Goal: Task Accomplishment & Management: Complete application form

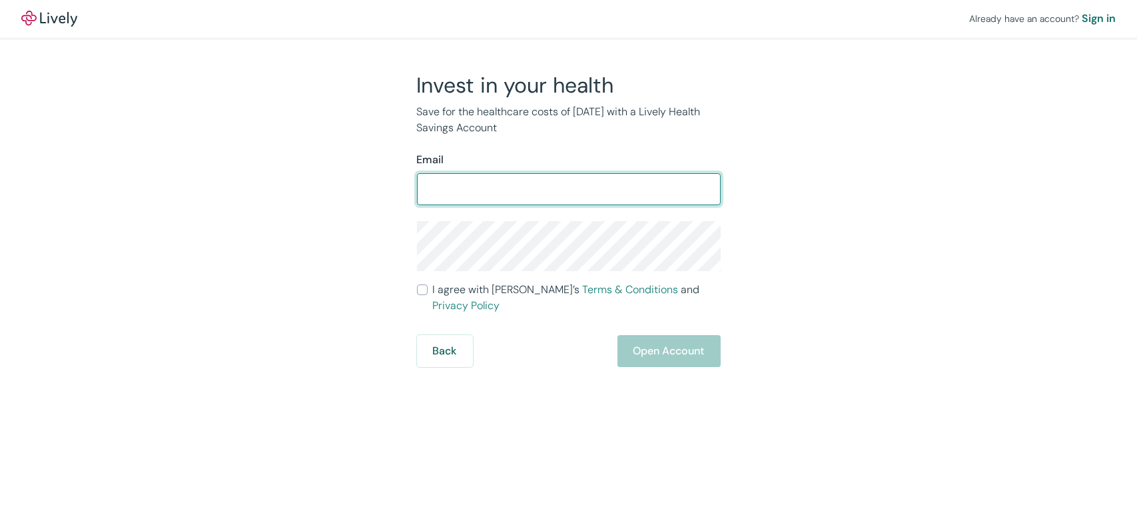
click at [476, 191] on input "Email" at bounding box center [569, 189] width 304 height 27
type input "[EMAIL_ADDRESS][DOMAIN_NAME]"
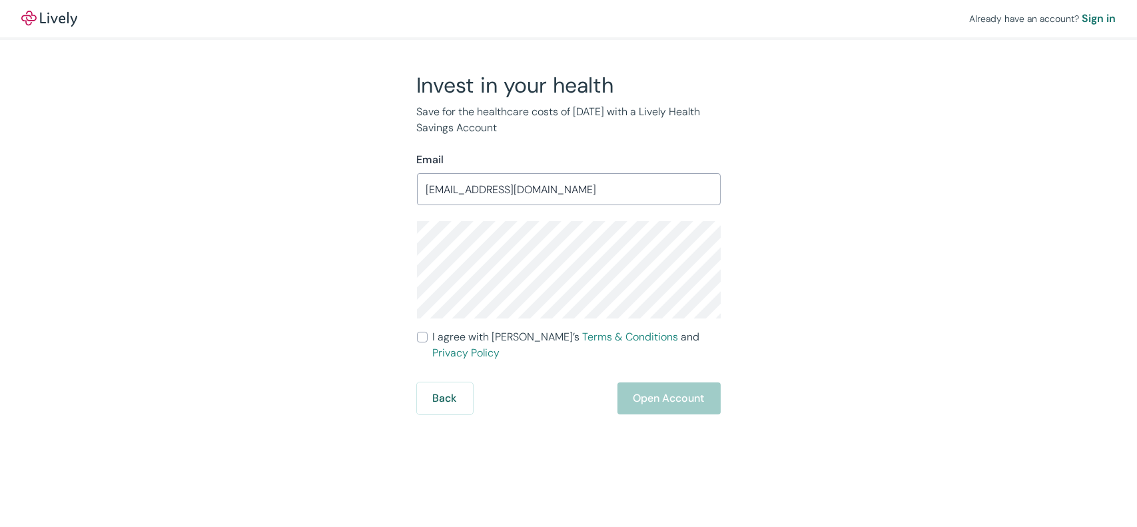
click at [449, 333] on span "I agree with Lively’s Terms & Conditions and Privacy Policy" at bounding box center [577, 345] width 288 height 32
click at [428, 333] on input "I agree with Lively’s Terms & Conditions and Privacy Policy" at bounding box center [422, 337] width 11 height 11
checkbox input "true"
click at [643, 382] on button "Open Account" at bounding box center [669, 398] width 103 height 32
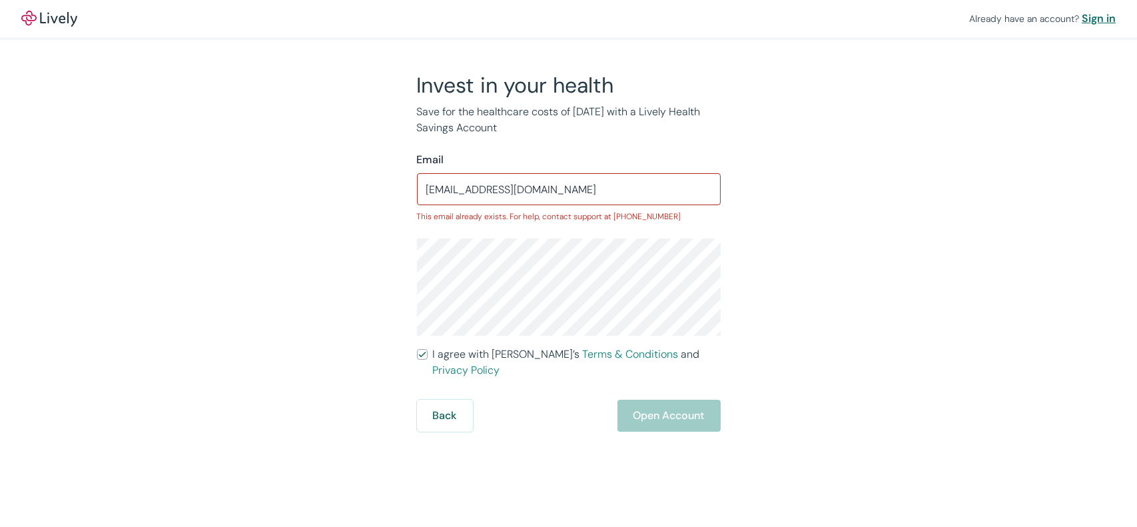
click at [1101, 21] on div "Sign in" at bounding box center [1099, 19] width 34 height 16
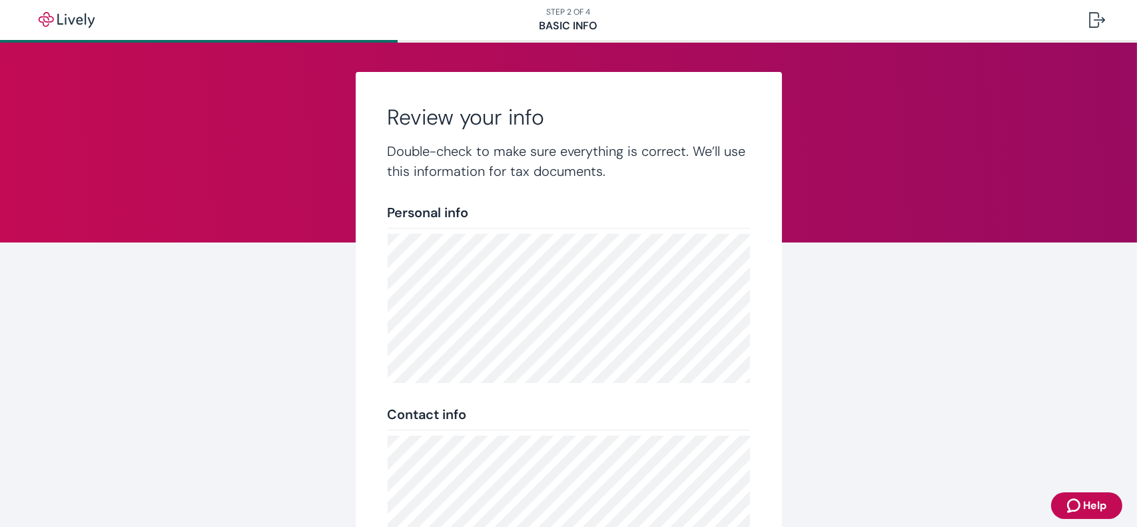
click at [728, 388] on div "Review your info Double-check to make sure everything is correct. We’ll use thi…" at bounding box center [569, 398] width 426 height 652
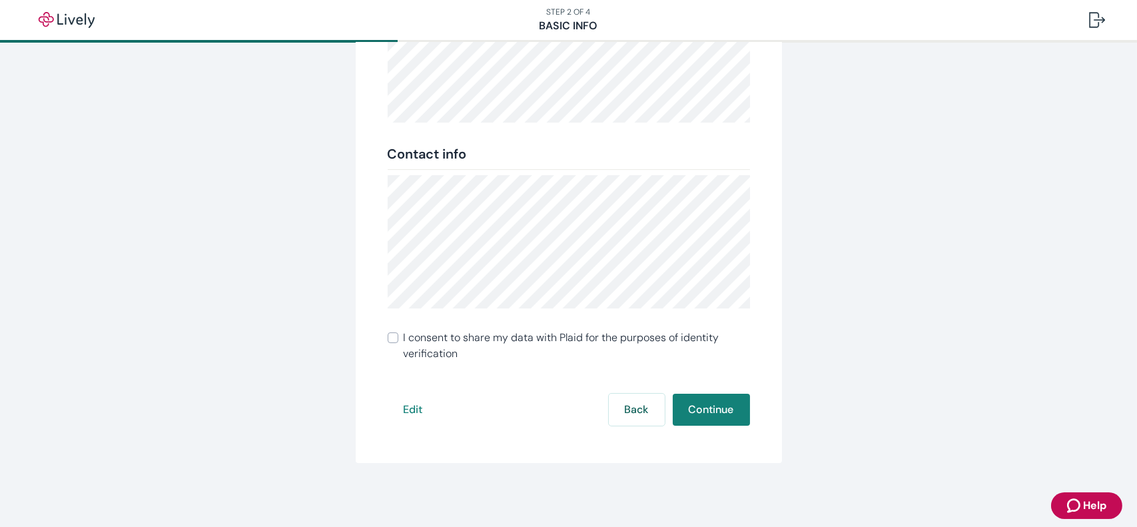
scroll to position [260, 0]
click at [422, 336] on span "I consent to share my data with Plaid for the purposes of identity verification" at bounding box center [577, 347] width 347 height 32
click at [398, 336] on input "I consent to share my data with Plaid for the purposes of identity verification" at bounding box center [393, 338] width 11 height 11
checkbox input "true"
click at [722, 415] on button "Continue" at bounding box center [711, 410] width 77 height 32
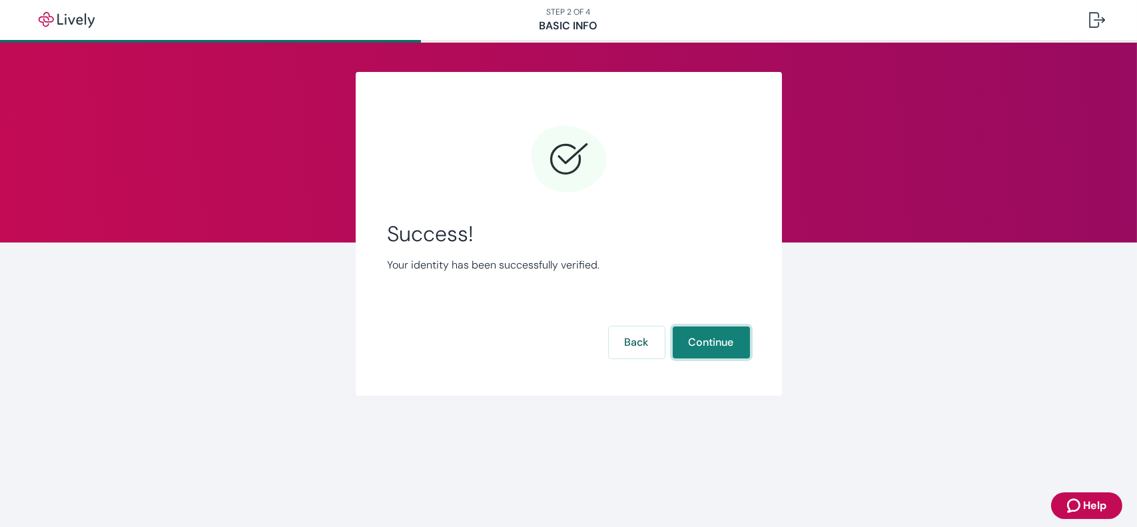
click at [712, 351] on button "Continue" at bounding box center [711, 343] width 77 height 32
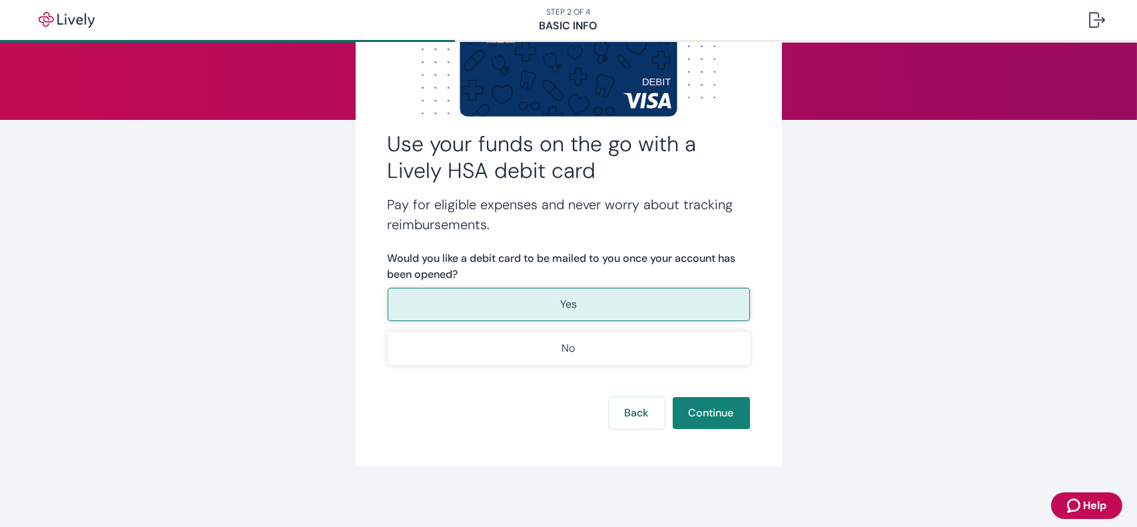
scroll to position [125, 0]
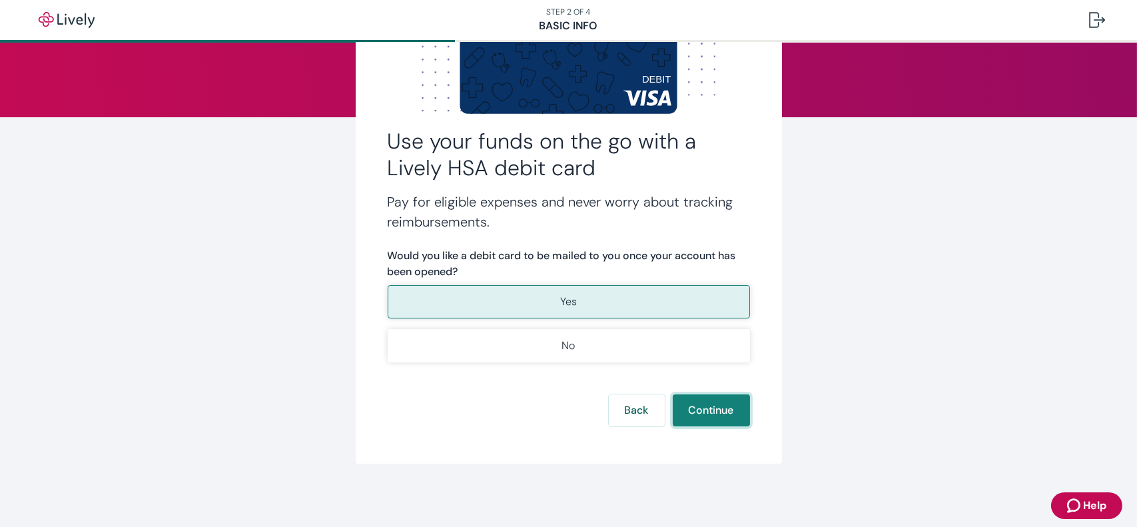
click at [724, 414] on button "Continue" at bounding box center [711, 410] width 77 height 32
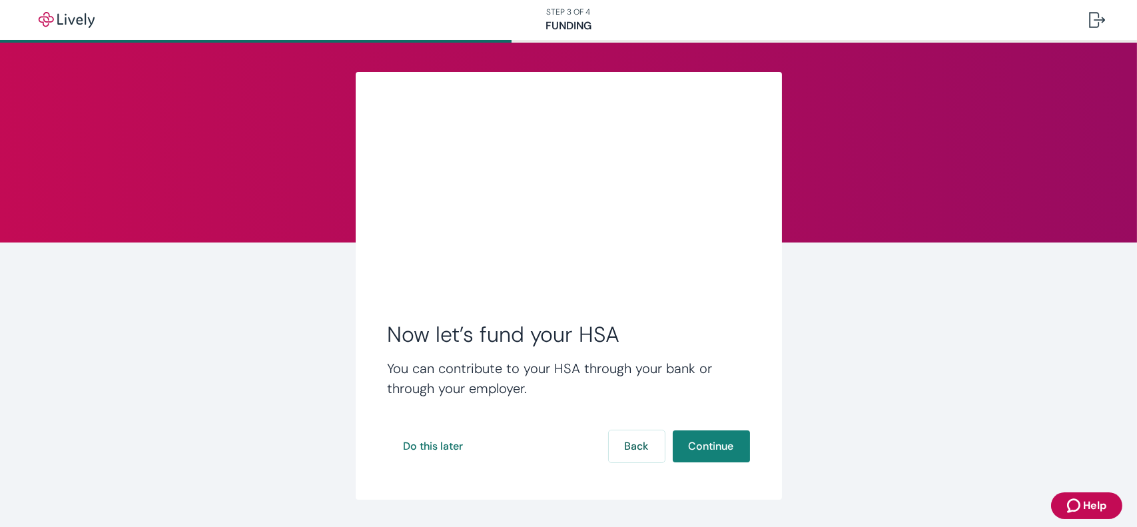
scroll to position [37, 0]
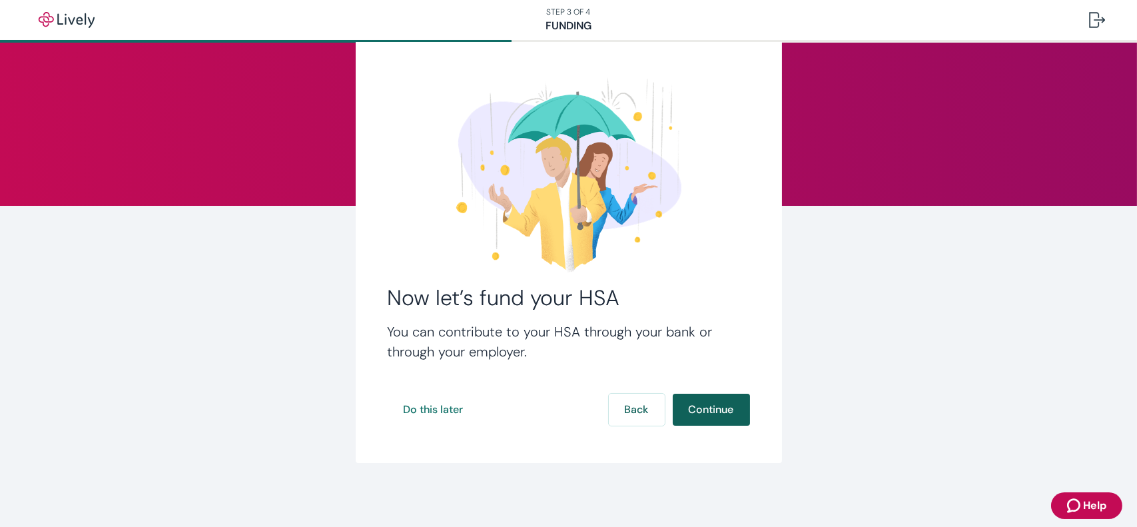
click at [719, 412] on button "Continue" at bounding box center [711, 410] width 77 height 32
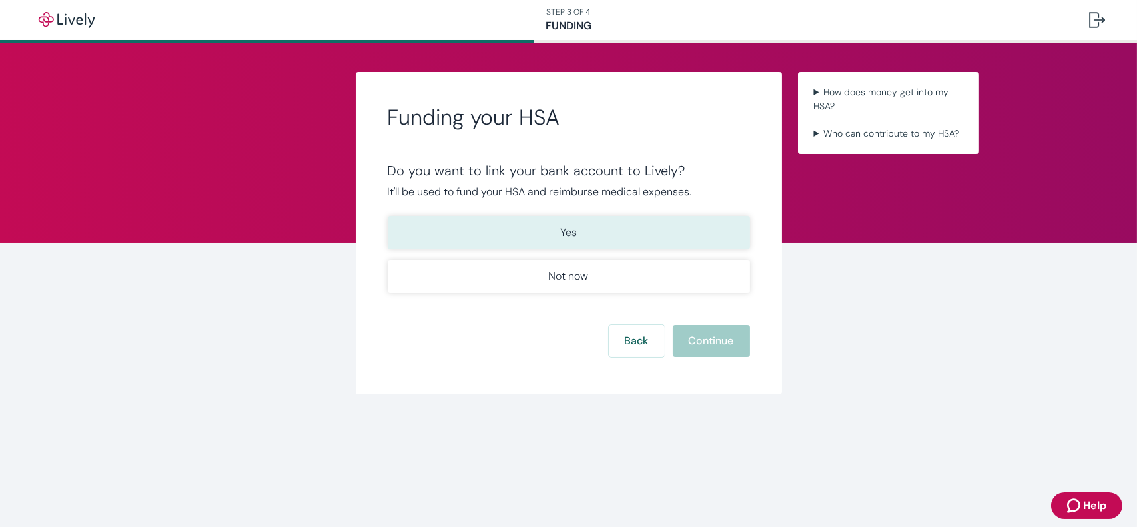
click at [589, 239] on button "Yes" at bounding box center [569, 232] width 362 height 33
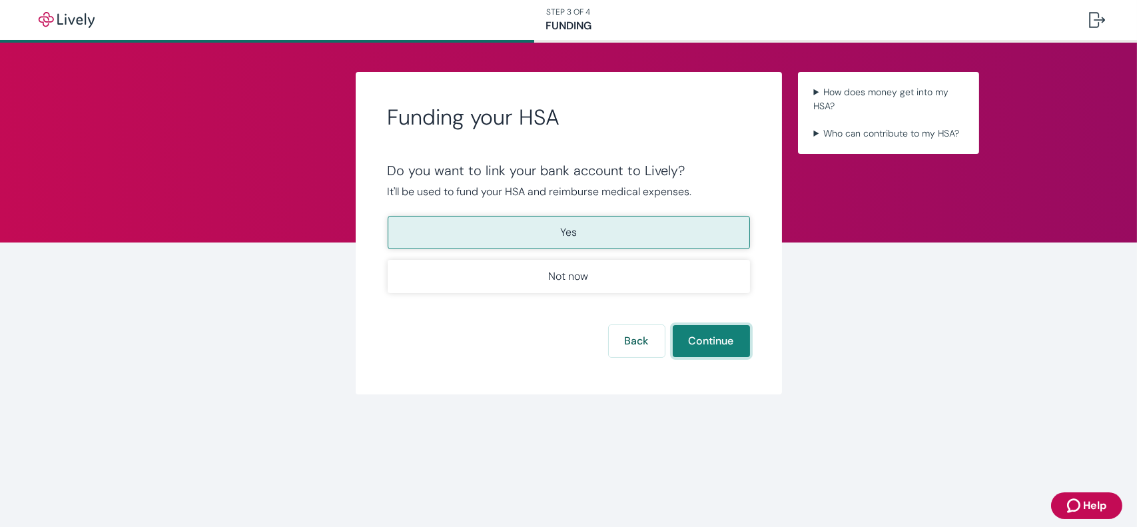
click at [730, 354] on button "Continue" at bounding box center [711, 341] width 77 height 32
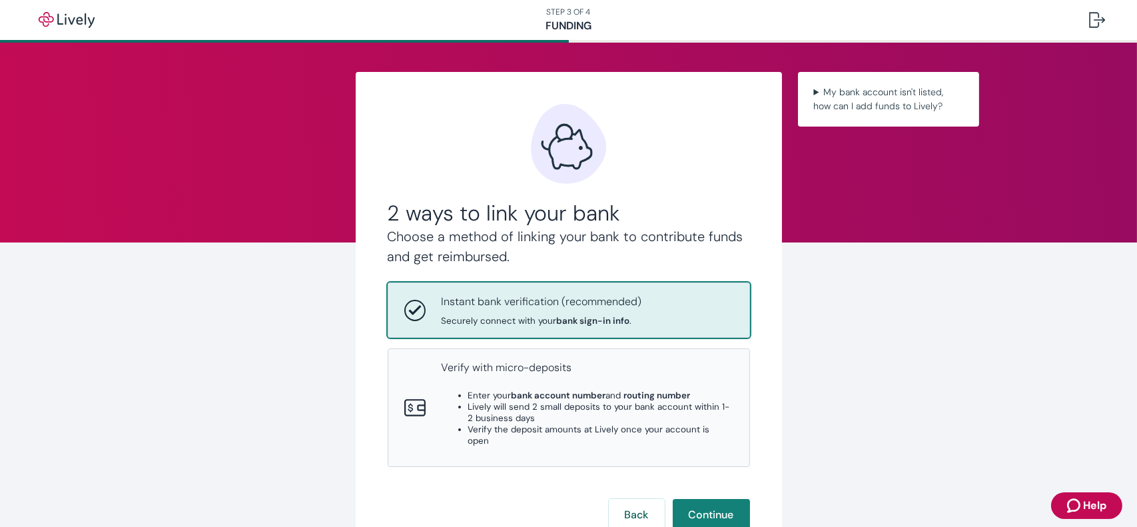
scroll to position [94, 0]
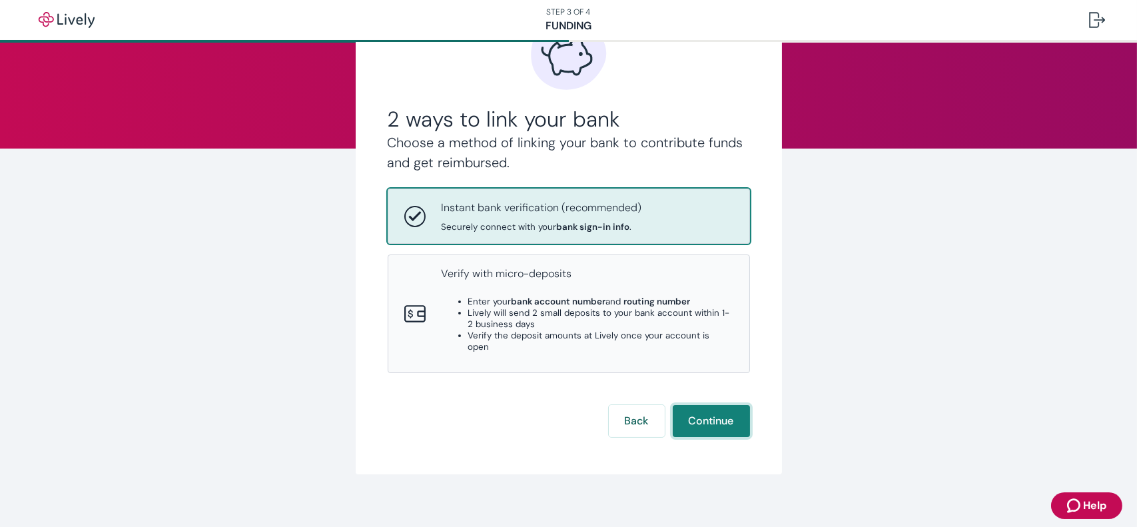
click at [700, 412] on button "Continue" at bounding box center [711, 421] width 77 height 32
click at [696, 415] on button "Continue" at bounding box center [711, 421] width 77 height 32
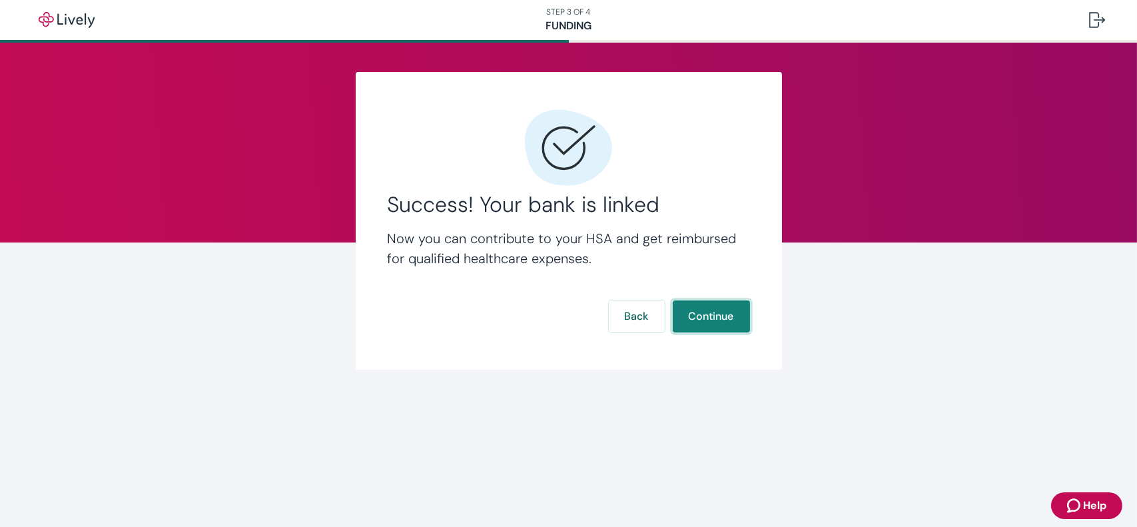
click at [705, 328] on button "Continue" at bounding box center [711, 317] width 77 height 32
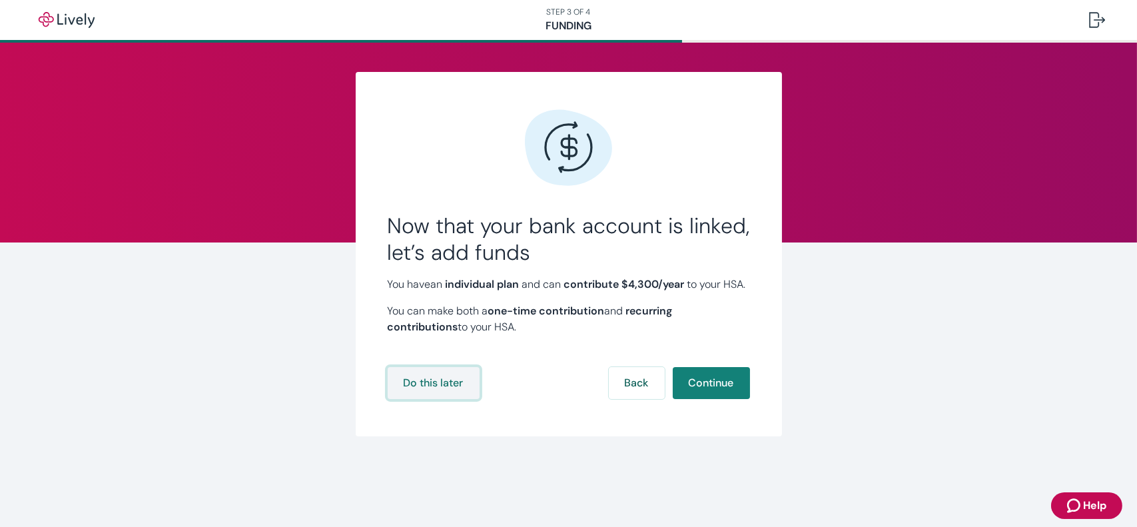
click at [450, 399] on button "Do this later" at bounding box center [434, 383] width 92 height 32
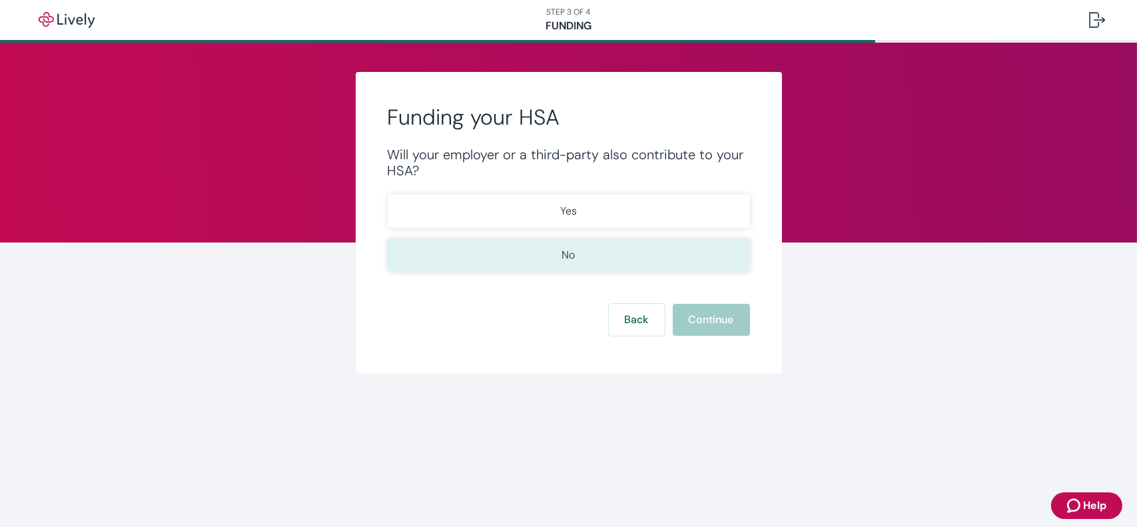
click at [588, 258] on button "No" at bounding box center [569, 255] width 362 height 33
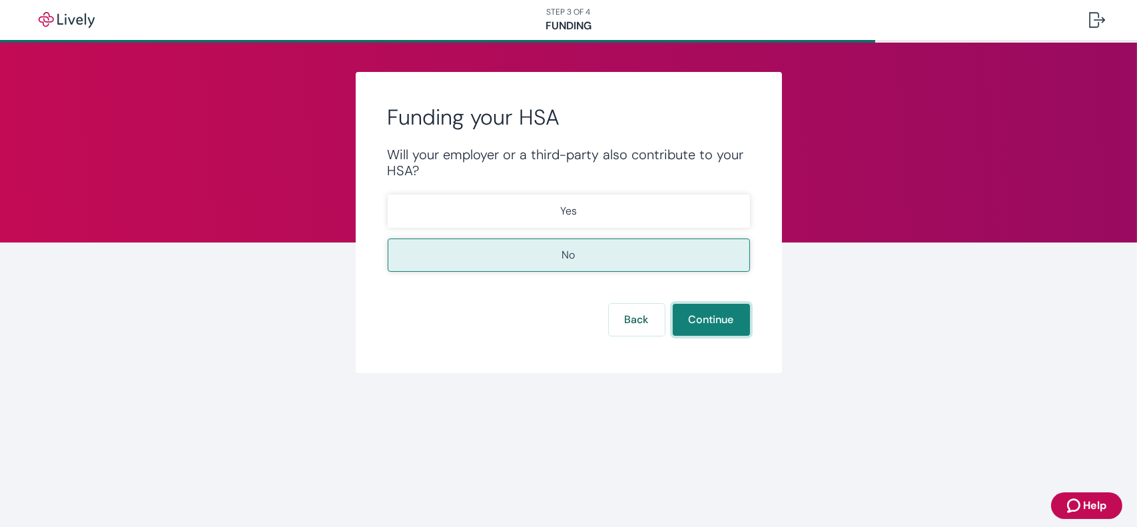
click at [715, 324] on button "Continue" at bounding box center [711, 320] width 77 height 32
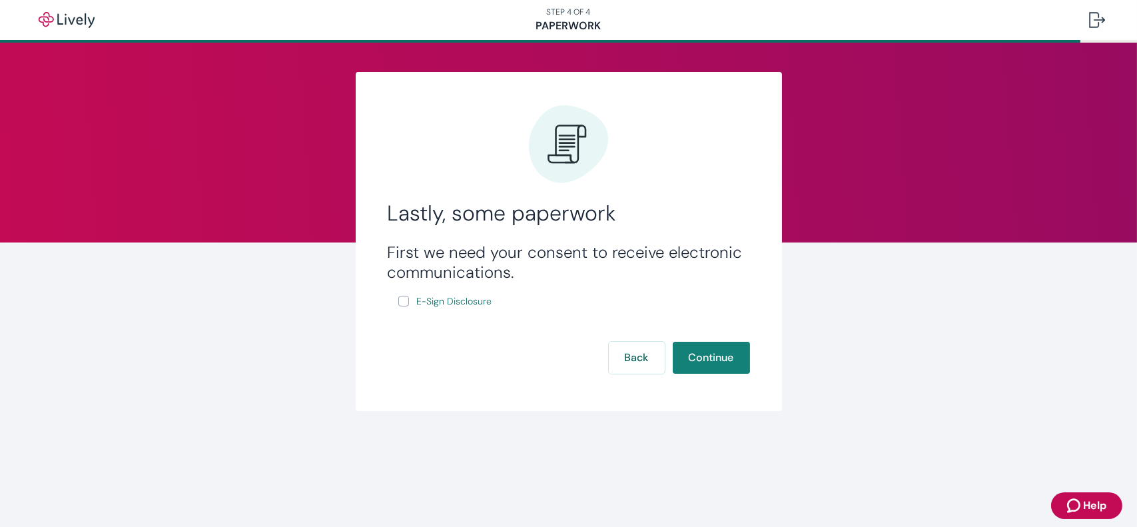
click at [404, 301] on input "E-Sign Disclosure" at bounding box center [403, 301] width 11 height 11
checkbox input "true"
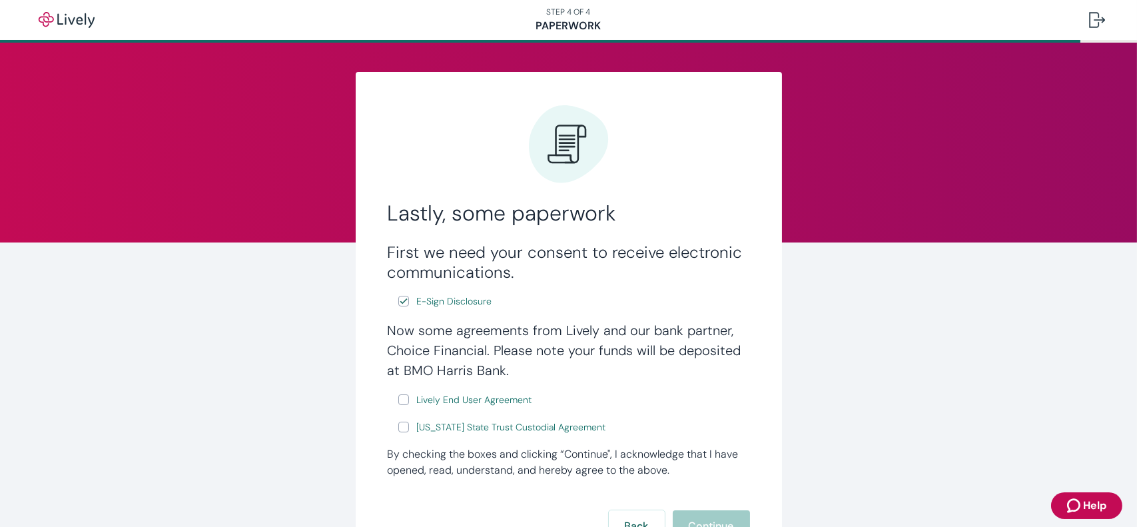
scroll to position [117, 0]
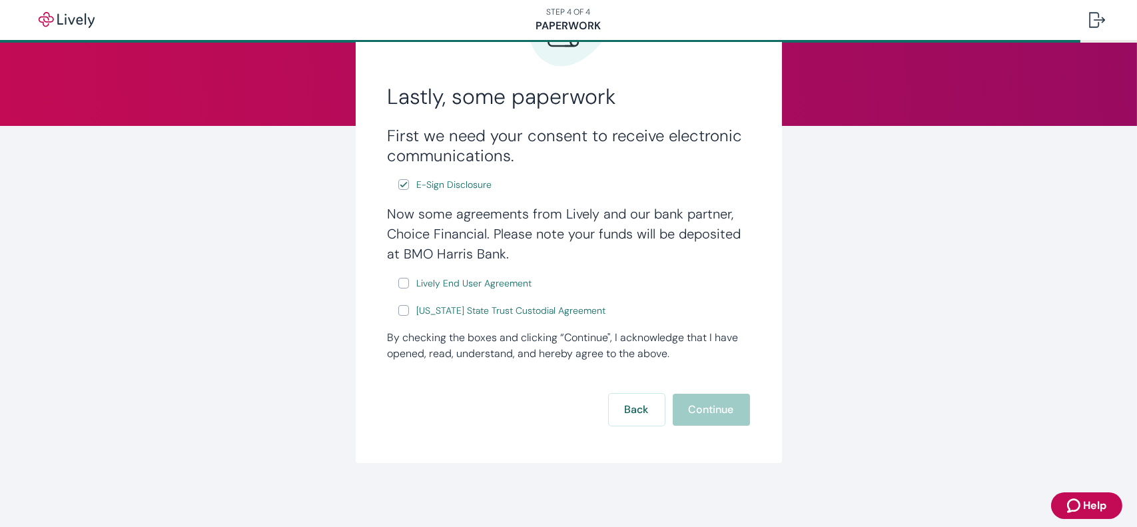
click at [400, 280] on input "Lively End User Agreement" at bounding box center [403, 283] width 11 height 11
checkbox input "true"
click at [398, 310] on input "[US_STATE] State Trust Custodial Agreement" at bounding box center [403, 310] width 11 height 11
checkbox input "true"
click at [712, 420] on button "Continue" at bounding box center [711, 410] width 77 height 32
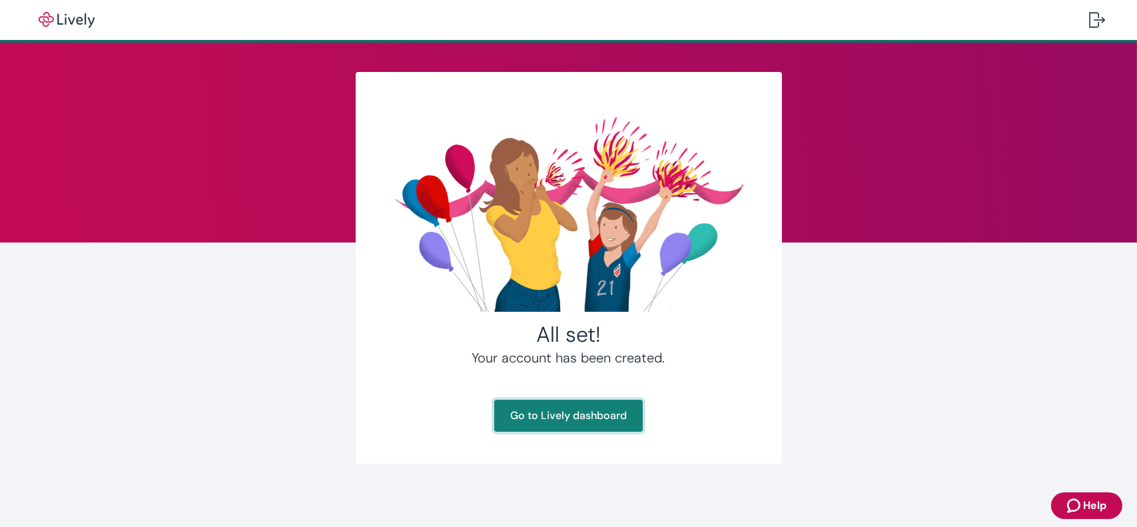
click at [546, 424] on link "Go to Lively dashboard" at bounding box center [568, 416] width 149 height 32
